Goal: Navigation & Orientation: Find specific page/section

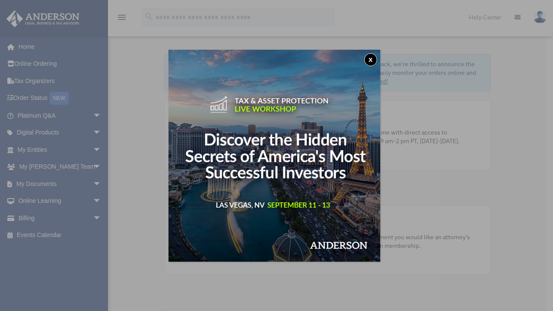
click at [372, 61] on button "x" at bounding box center [370, 59] width 13 height 13
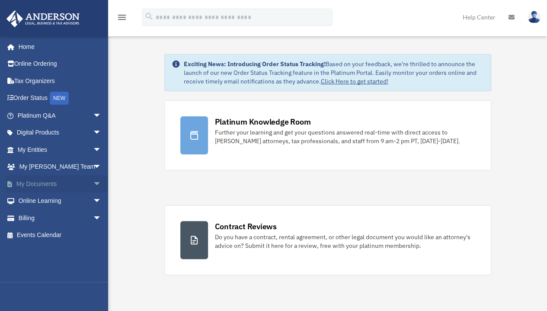
click at [62, 182] on link "My Documents arrow_drop_down" at bounding box center [60, 183] width 109 height 17
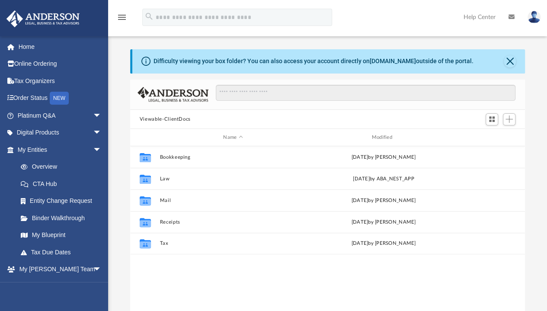
scroll to position [190, 388]
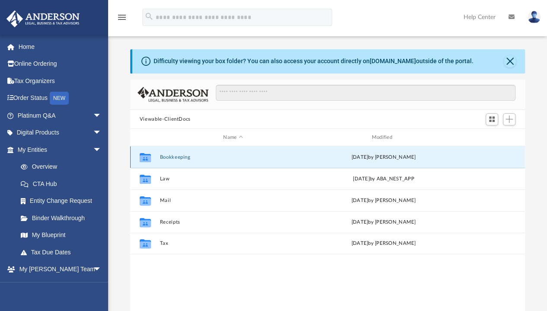
click at [169, 157] on button "Bookkeeping" at bounding box center [233, 157] width 147 height 6
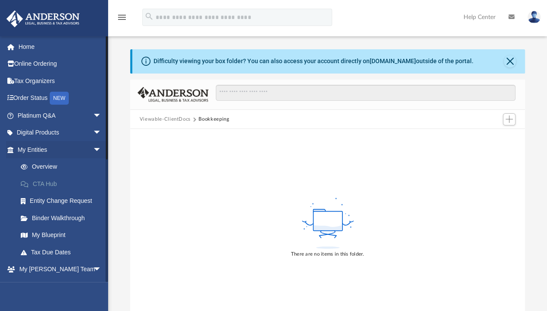
click at [43, 186] on link "CTA Hub" at bounding box center [63, 183] width 102 height 17
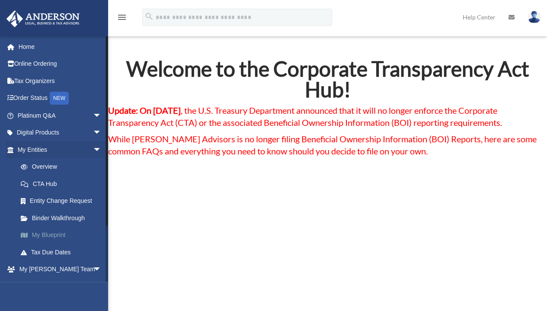
click at [57, 230] on link "My Blueprint" at bounding box center [63, 235] width 102 height 17
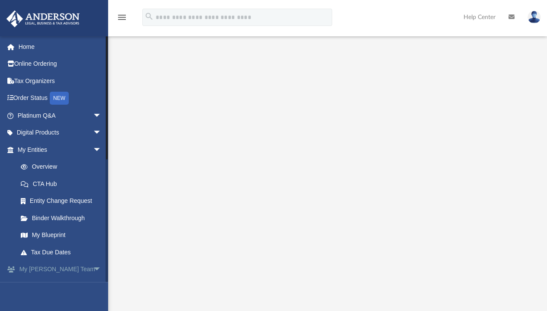
click at [35, 264] on link "My Anderson Team arrow_drop_down" at bounding box center [60, 269] width 109 height 17
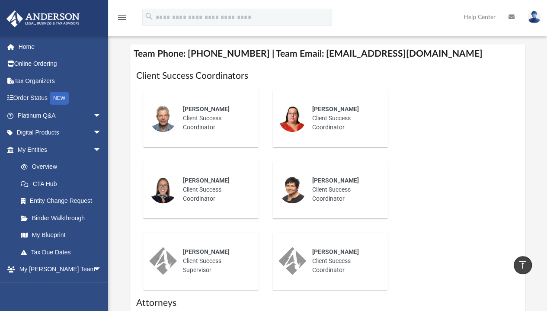
scroll to position [352, 0]
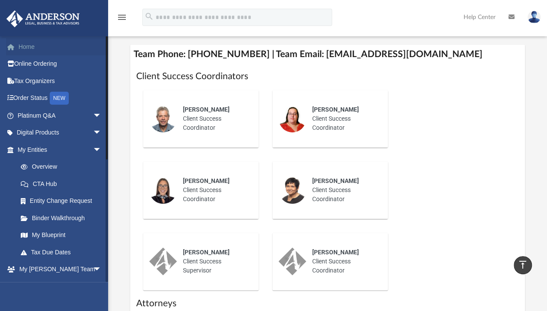
click at [35, 44] on link "Home" at bounding box center [60, 46] width 109 height 17
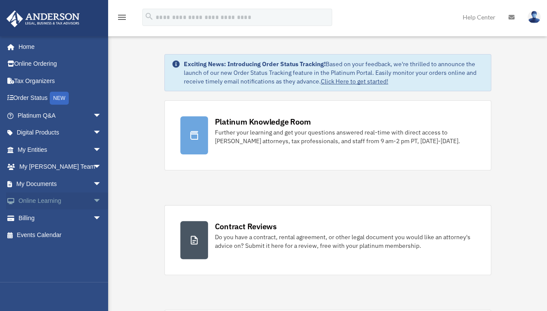
click at [35, 196] on link "Online Learning arrow_drop_down" at bounding box center [60, 200] width 109 height 17
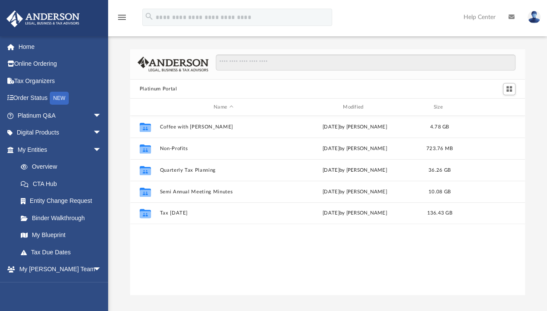
scroll to position [190, 388]
